Goal: Navigation & Orientation: Find specific page/section

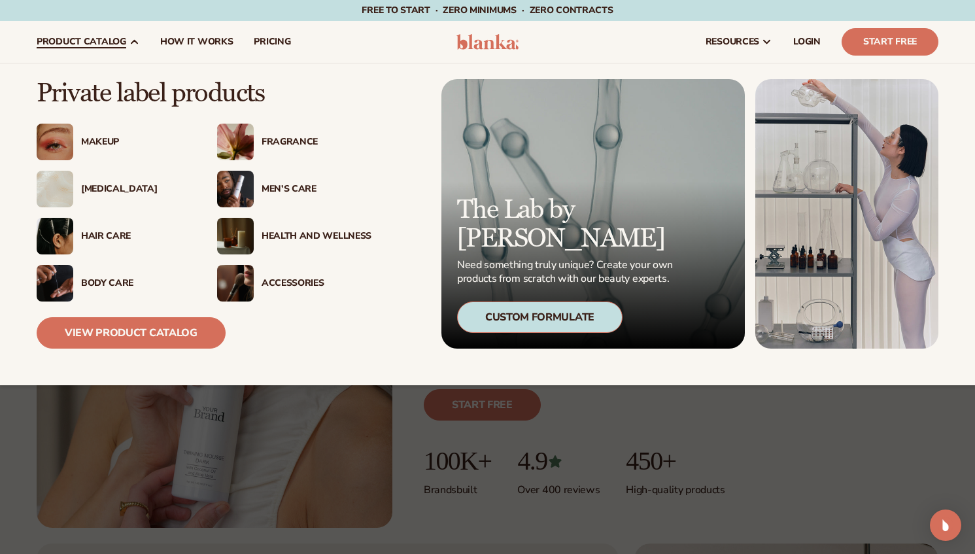
click at [97, 187] on div "[MEDICAL_DATA]" at bounding box center [136, 189] width 110 height 11
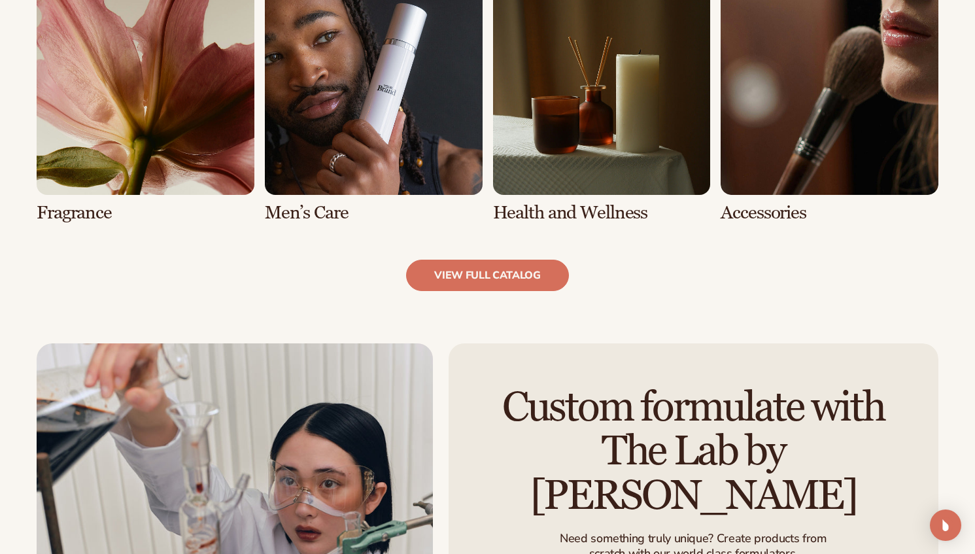
scroll to position [1283, 0]
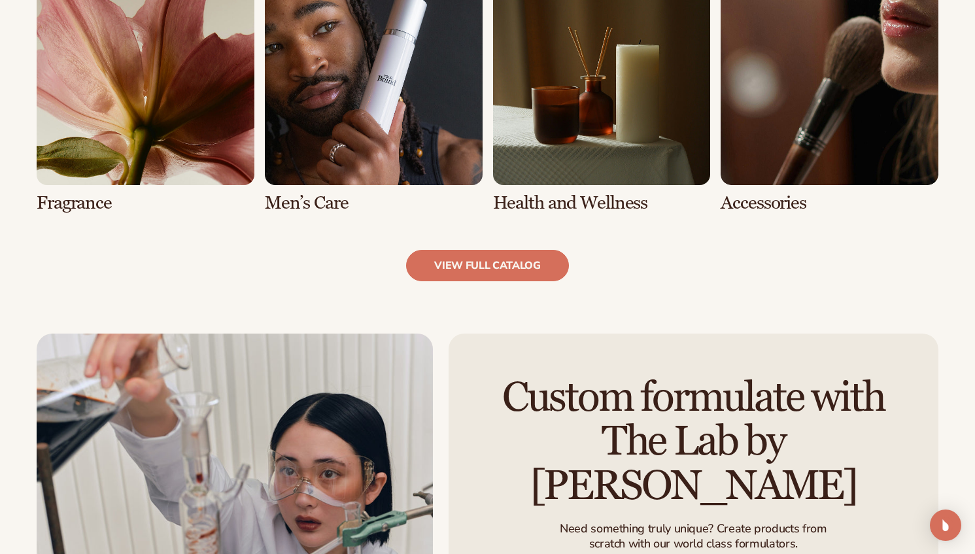
drag, startPoint x: 979, startPoint y: 71, endPoint x: 954, endPoint y: 319, distance: 249.2
click at [498, 266] on link "view full catalog" at bounding box center [487, 265] width 163 height 31
